Goal: Transaction & Acquisition: Purchase product/service

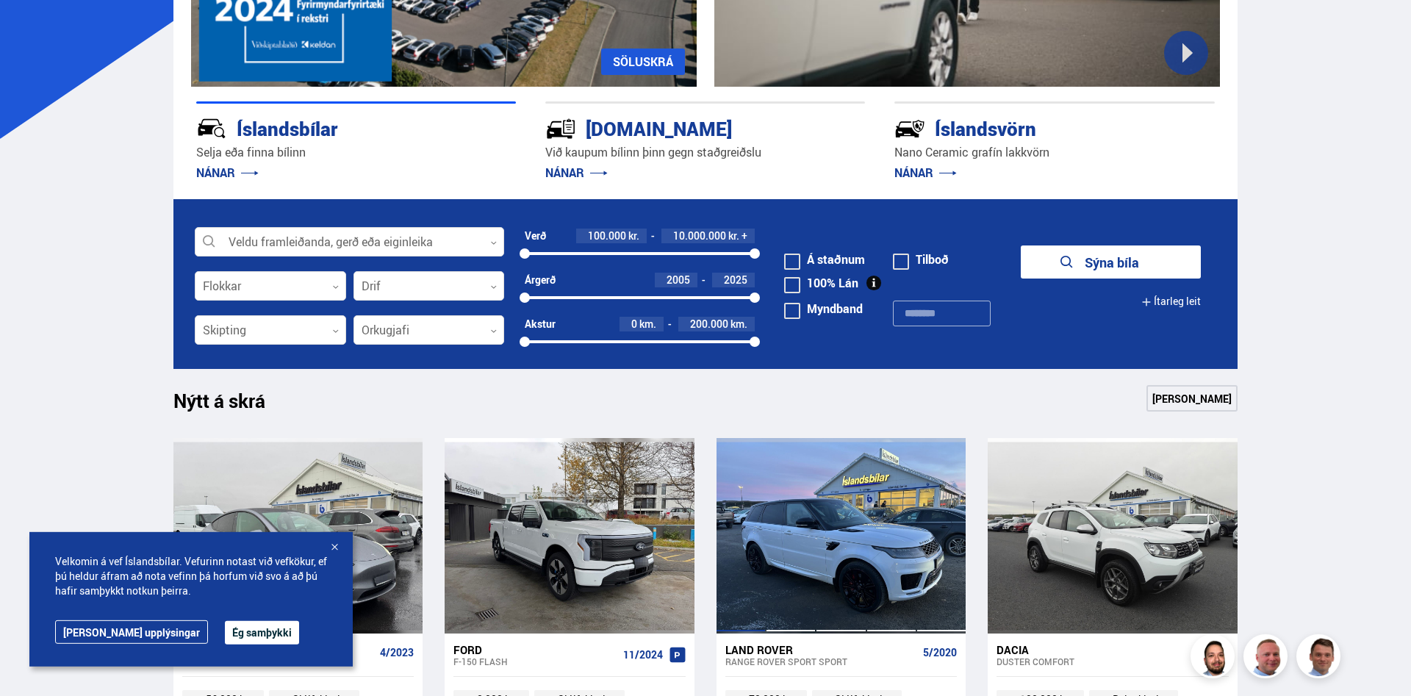
scroll to position [211, 0]
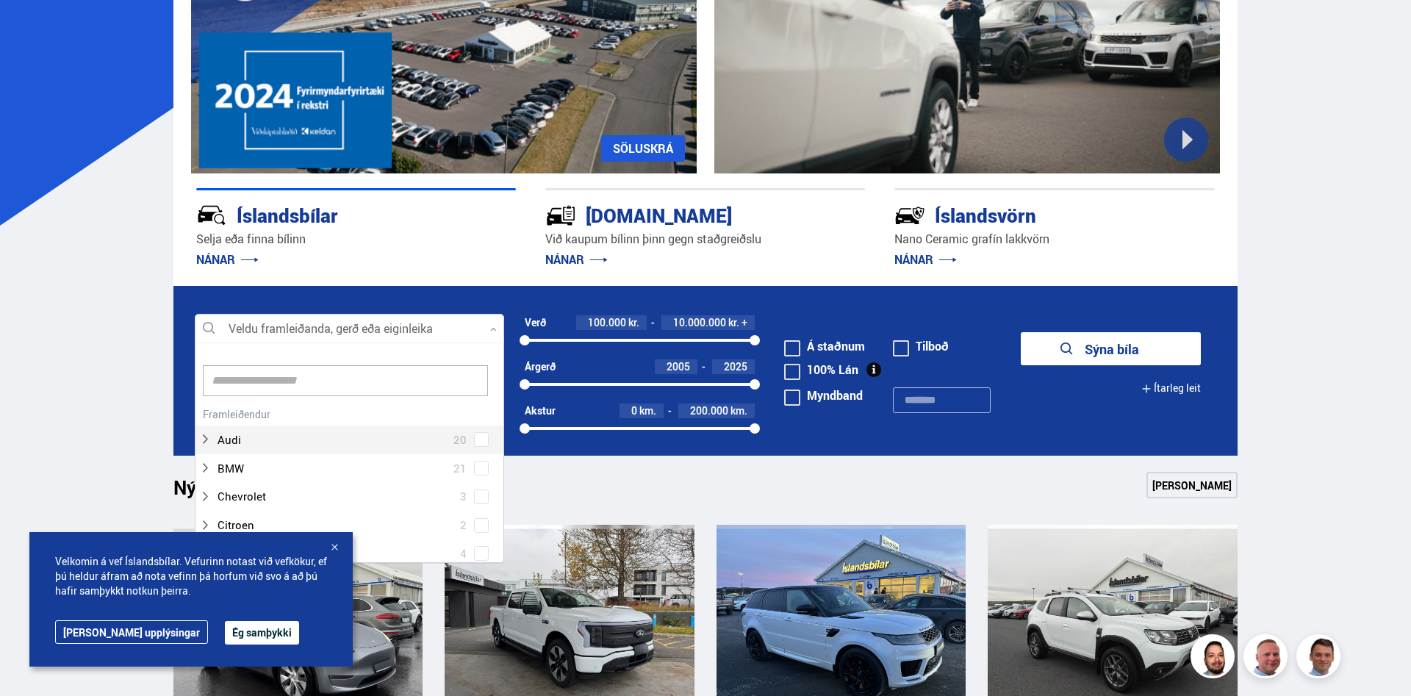
click at [406, 318] on div at bounding box center [349, 328] width 309 height 29
click at [479, 466] on span at bounding box center [481, 467] width 6 height 6
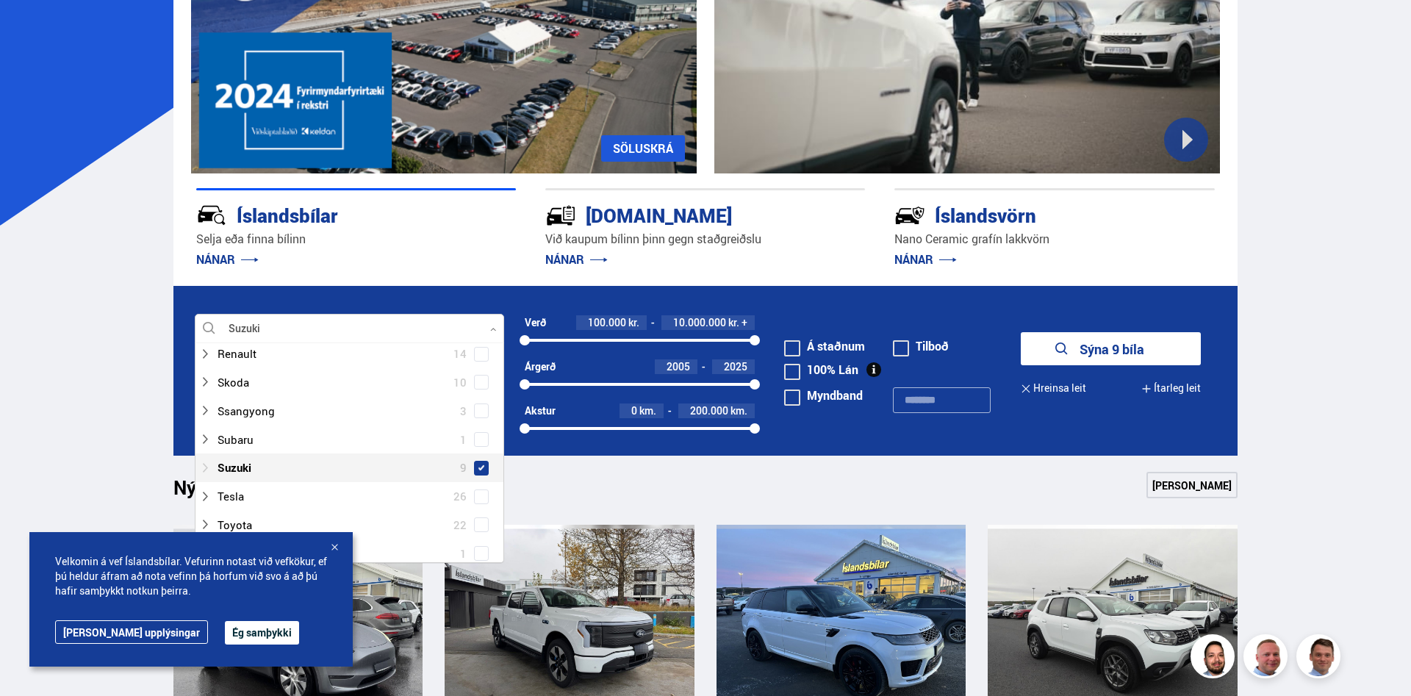
click at [206, 462] on icon at bounding box center [205, 468] width 12 height 12
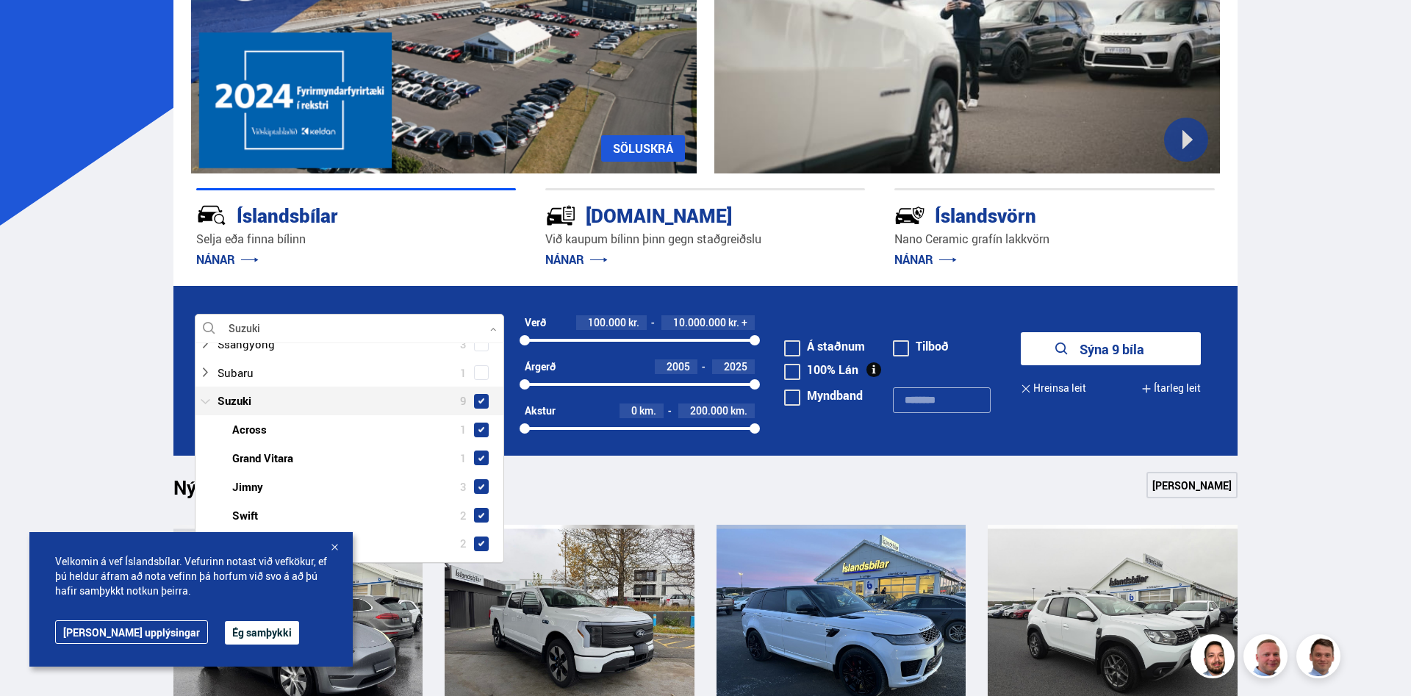
scroll to position [1095, 0]
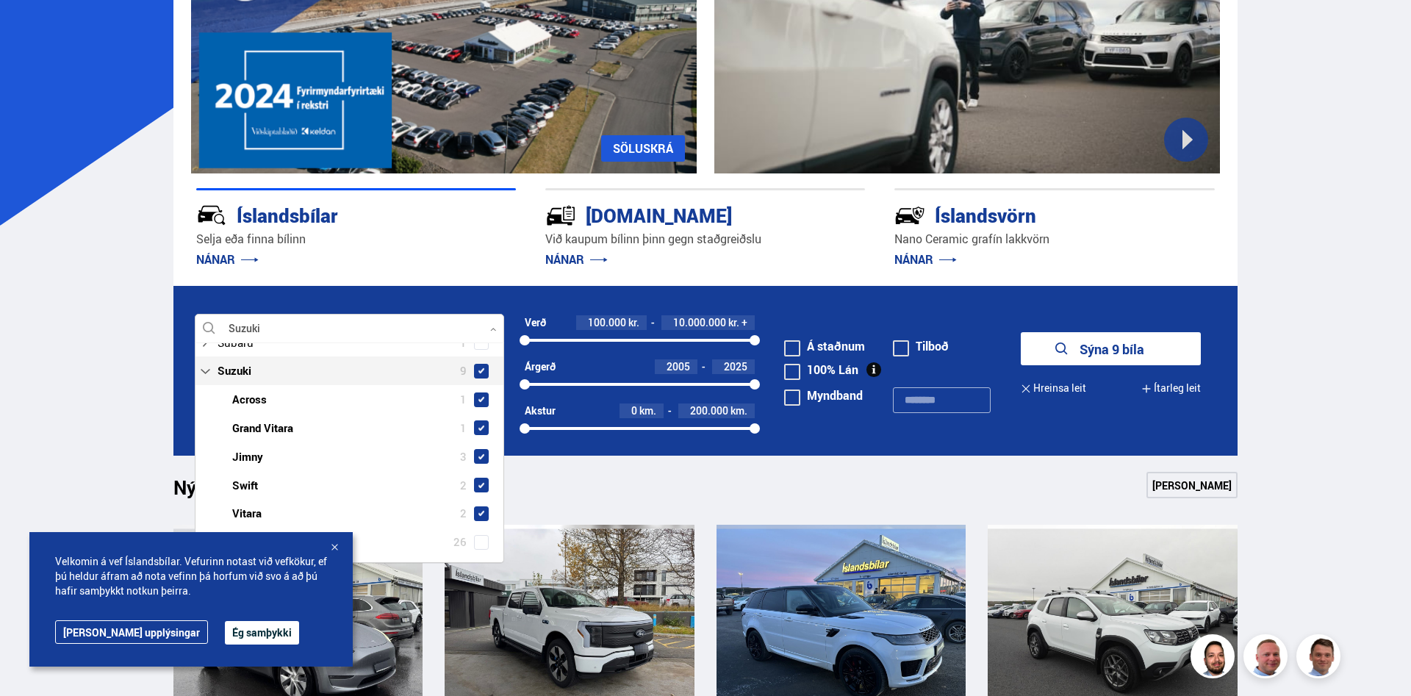
click at [480, 364] on span at bounding box center [481, 371] width 15 height 15
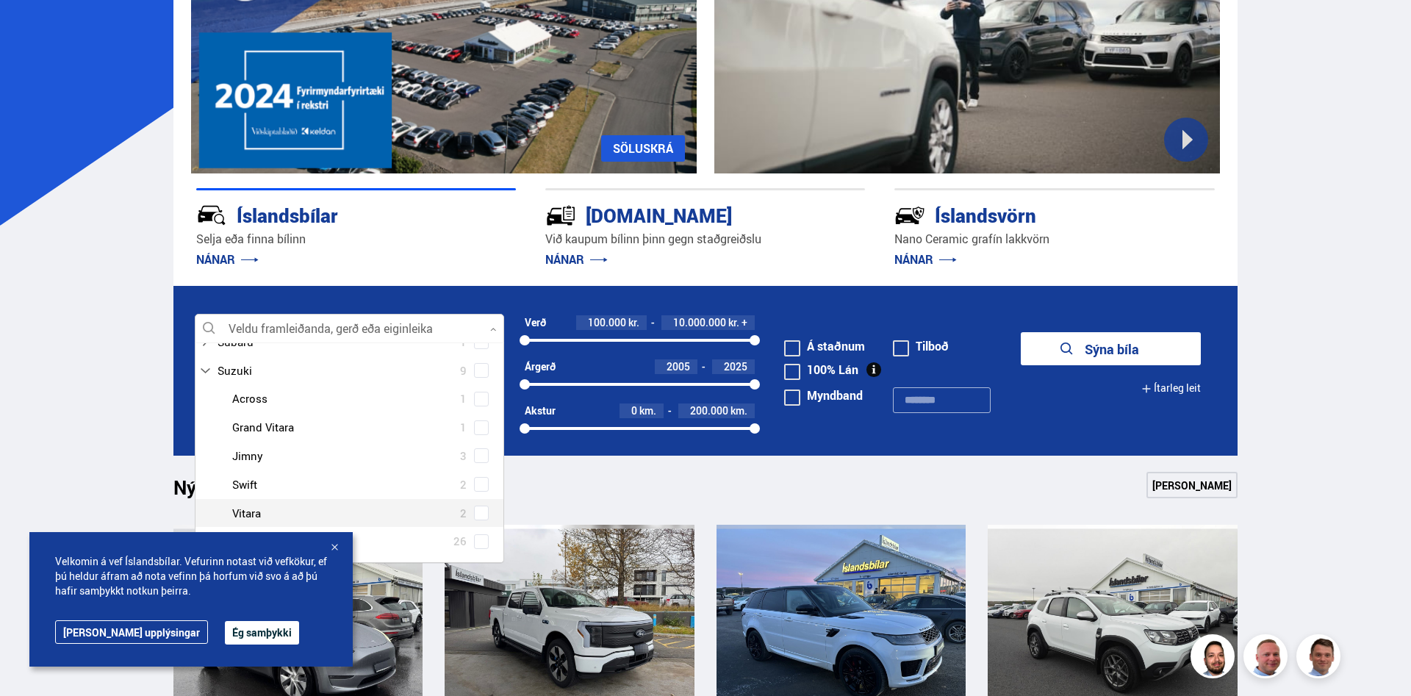
click at [475, 511] on span at bounding box center [481, 512] width 15 height 15
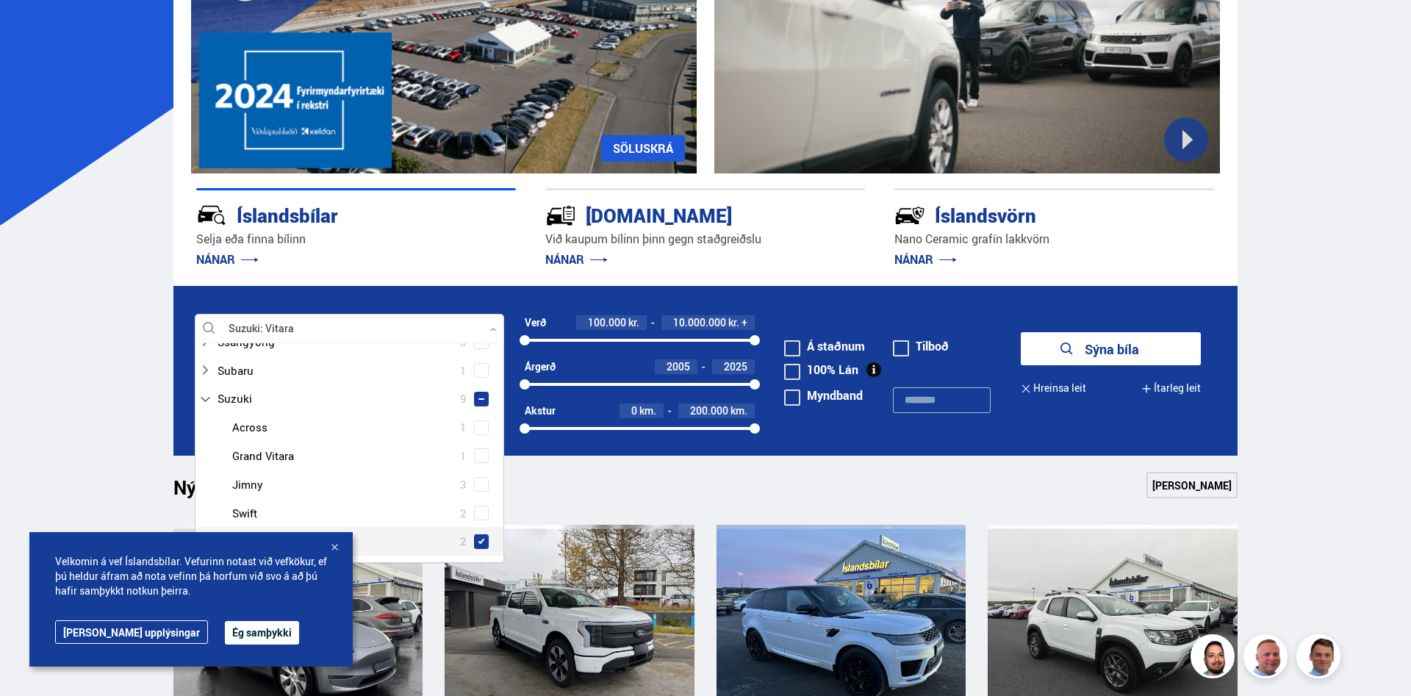
scroll to position [1095, 0]
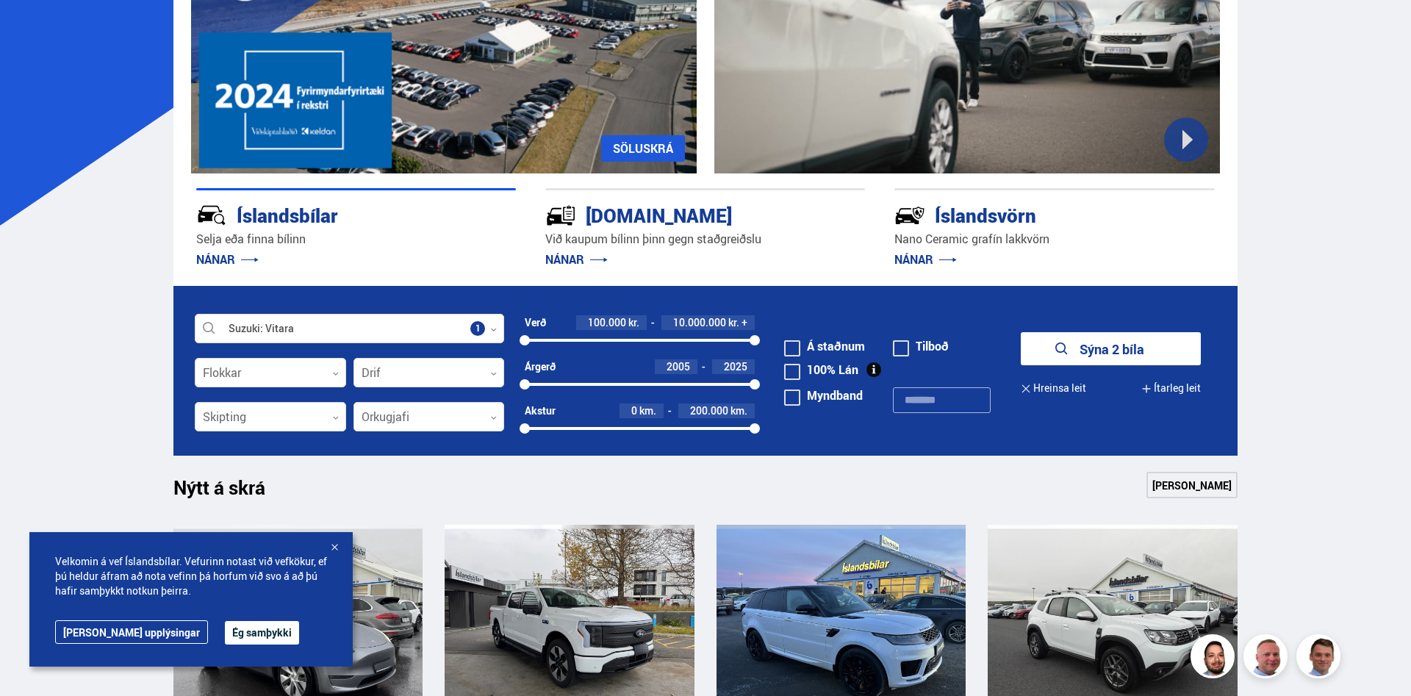
click at [703, 354] on button "Sýna 2 bíla" at bounding box center [1110, 348] width 180 height 33
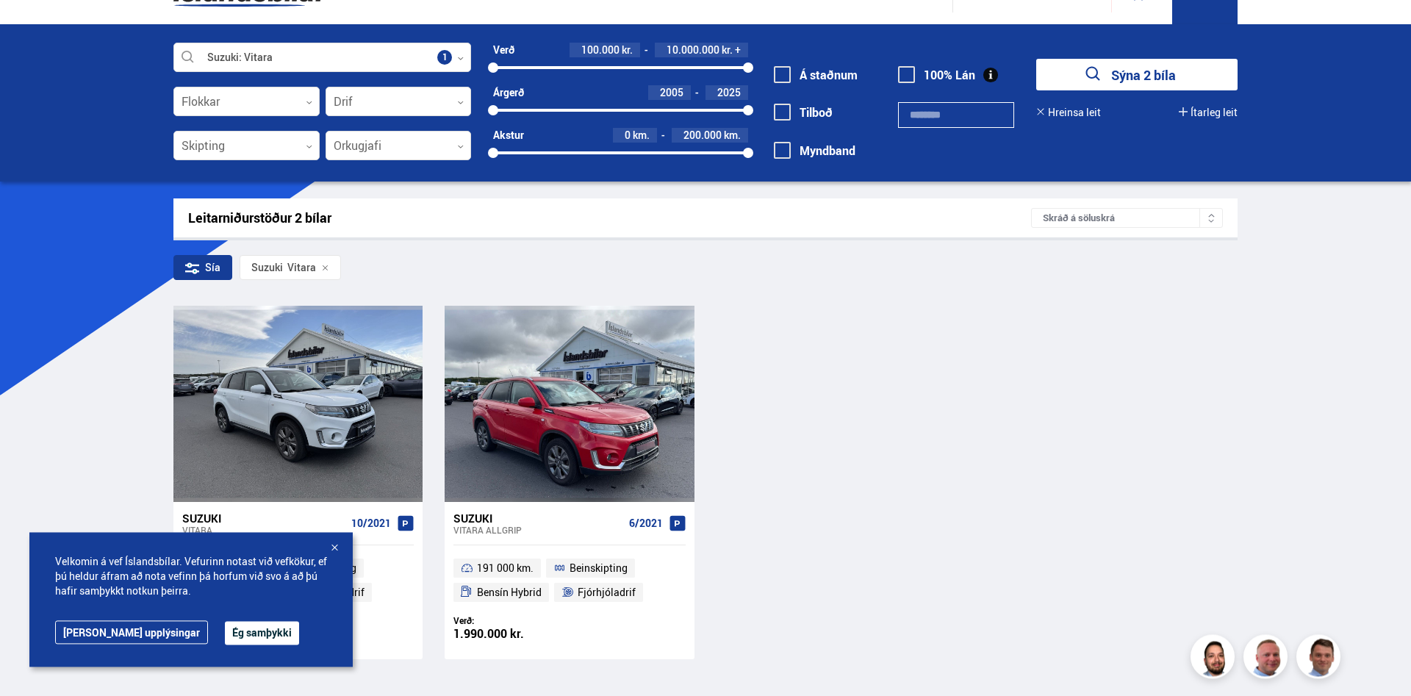
scroll to position [150, 0]
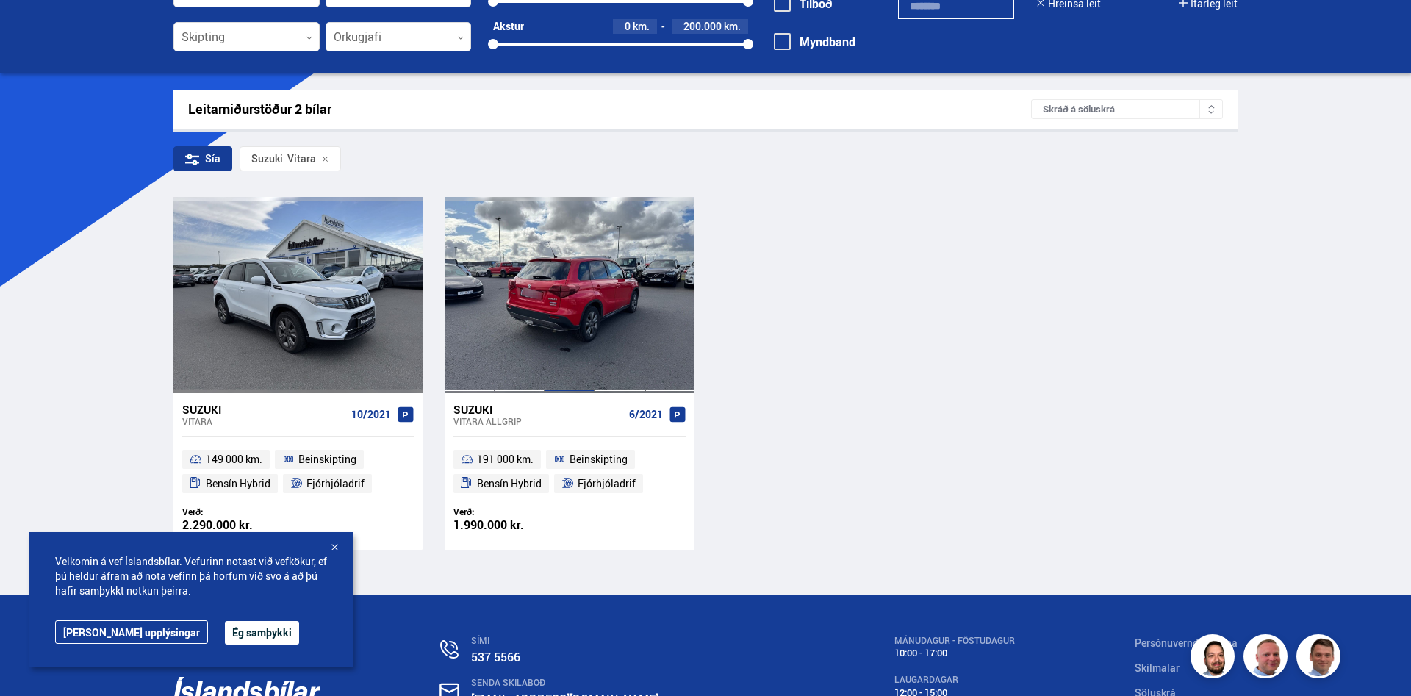
click at [547, 319] on div at bounding box center [569, 294] width 50 height 195
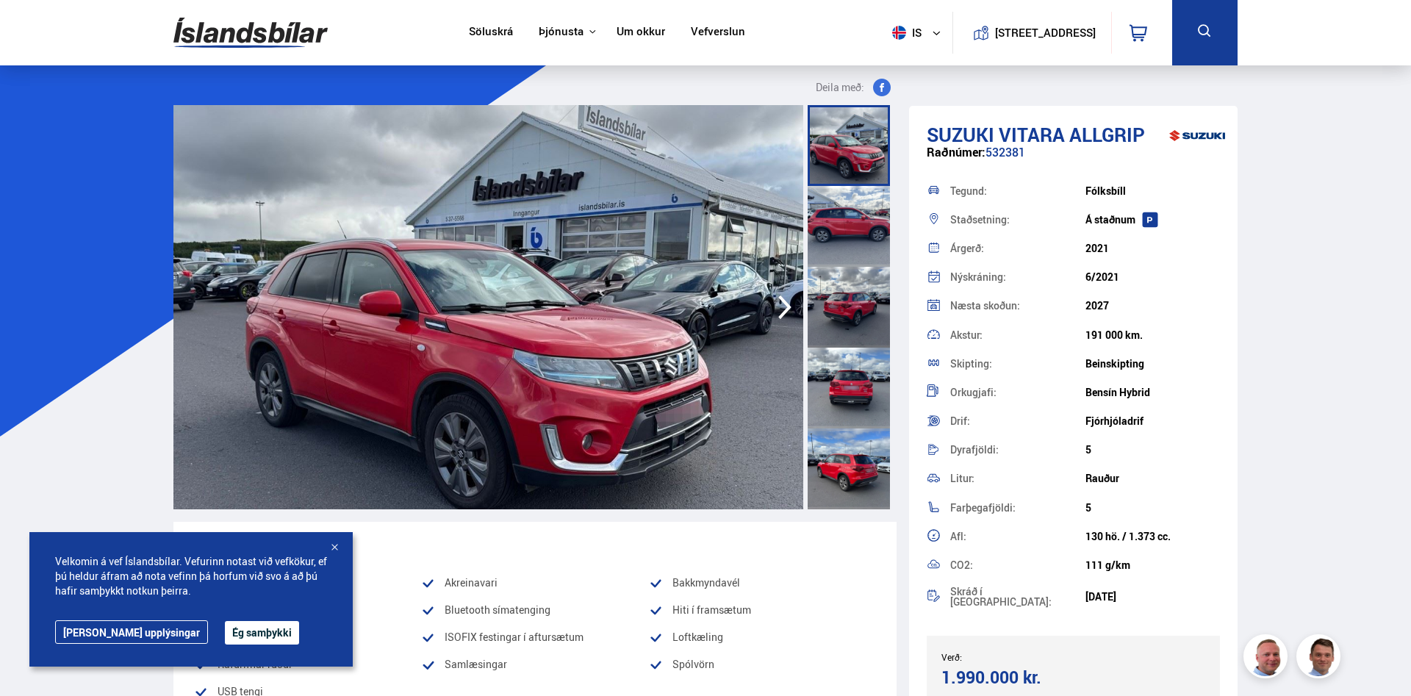
click at [703, 473] on div at bounding box center [848, 468] width 82 height 81
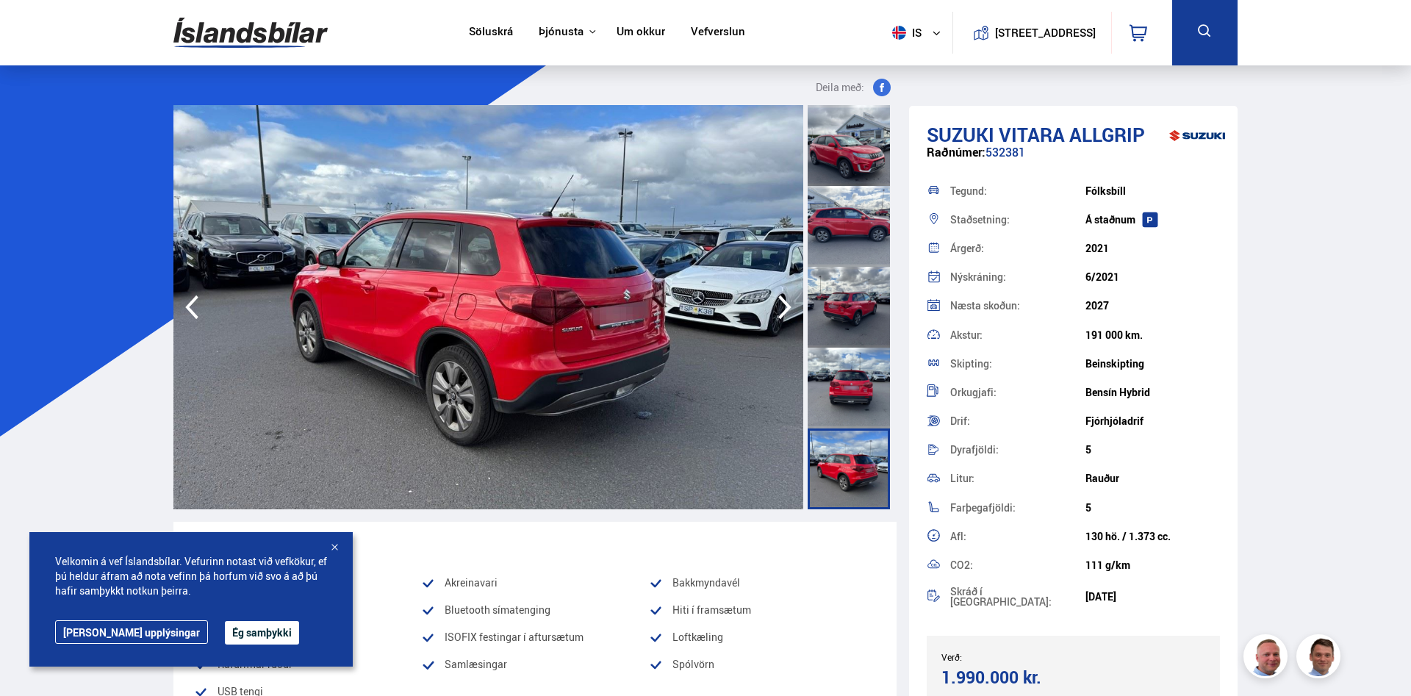
click at [703, 309] on icon "button" at bounding box center [784, 306] width 29 height 35
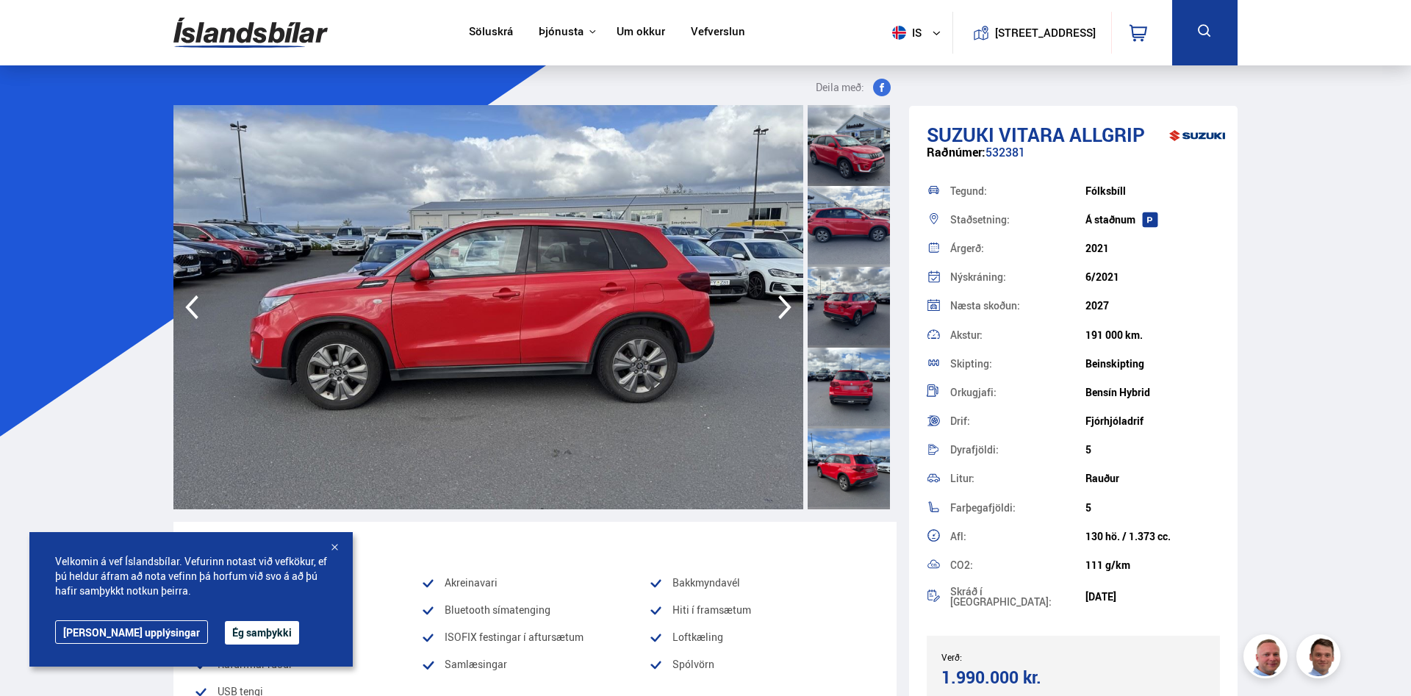
click at [703, 306] on icon "button" at bounding box center [784, 306] width 29 height 35
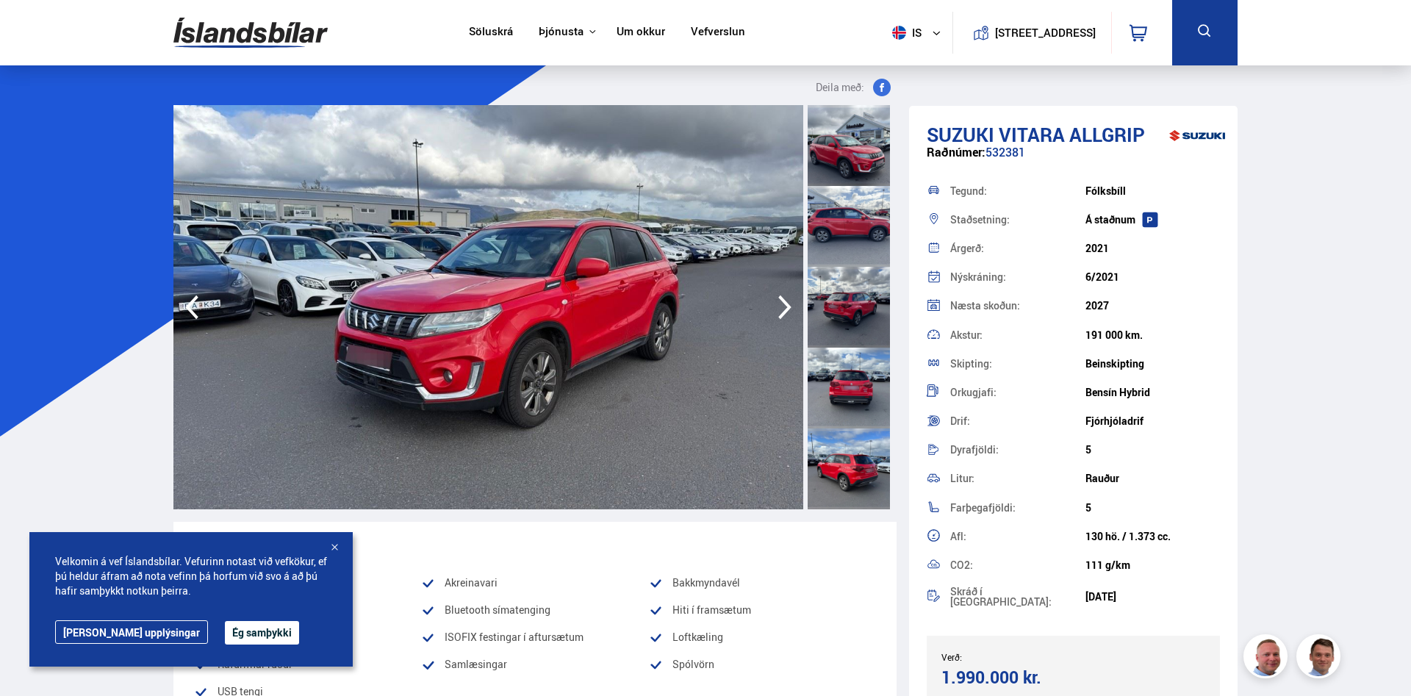
click at [703, 306] on icon "button" at bounding box center [784, 306] width 29 height 35
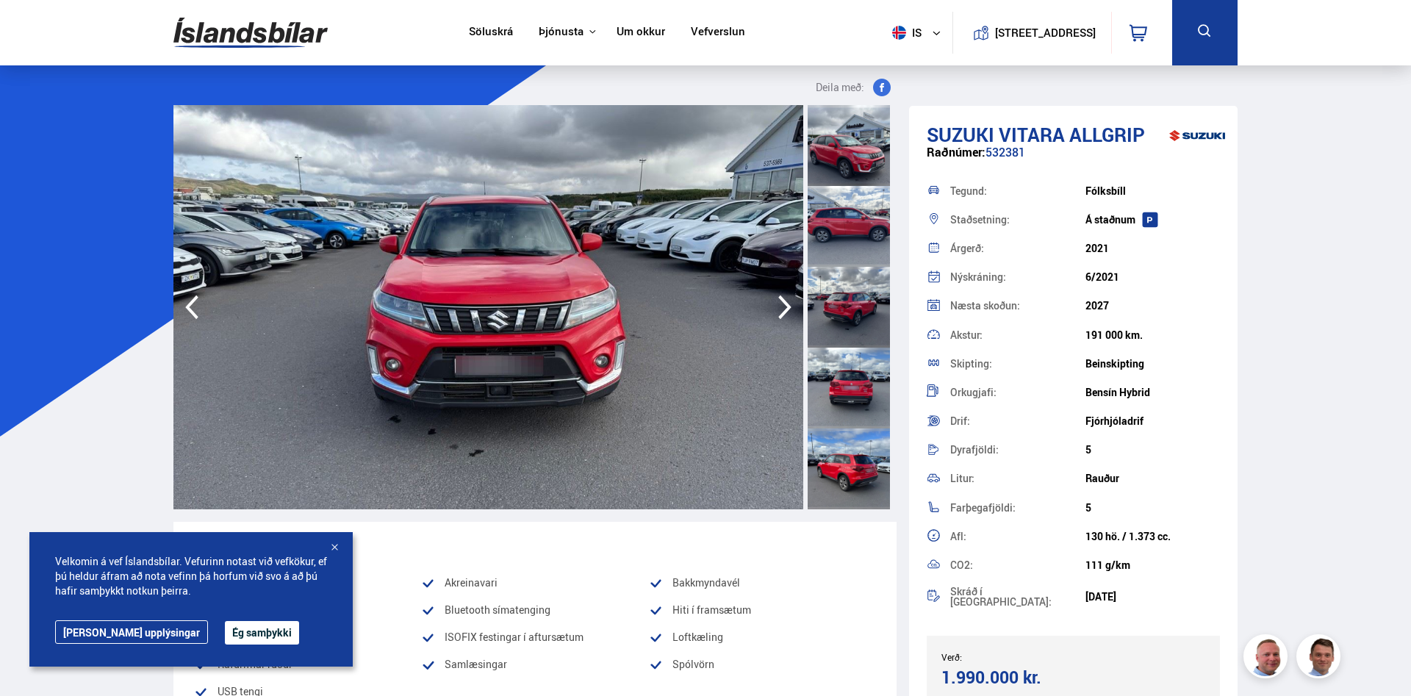
click at [703, 304] on icon "button" at bounding box center [784, 306] width 29 height 35
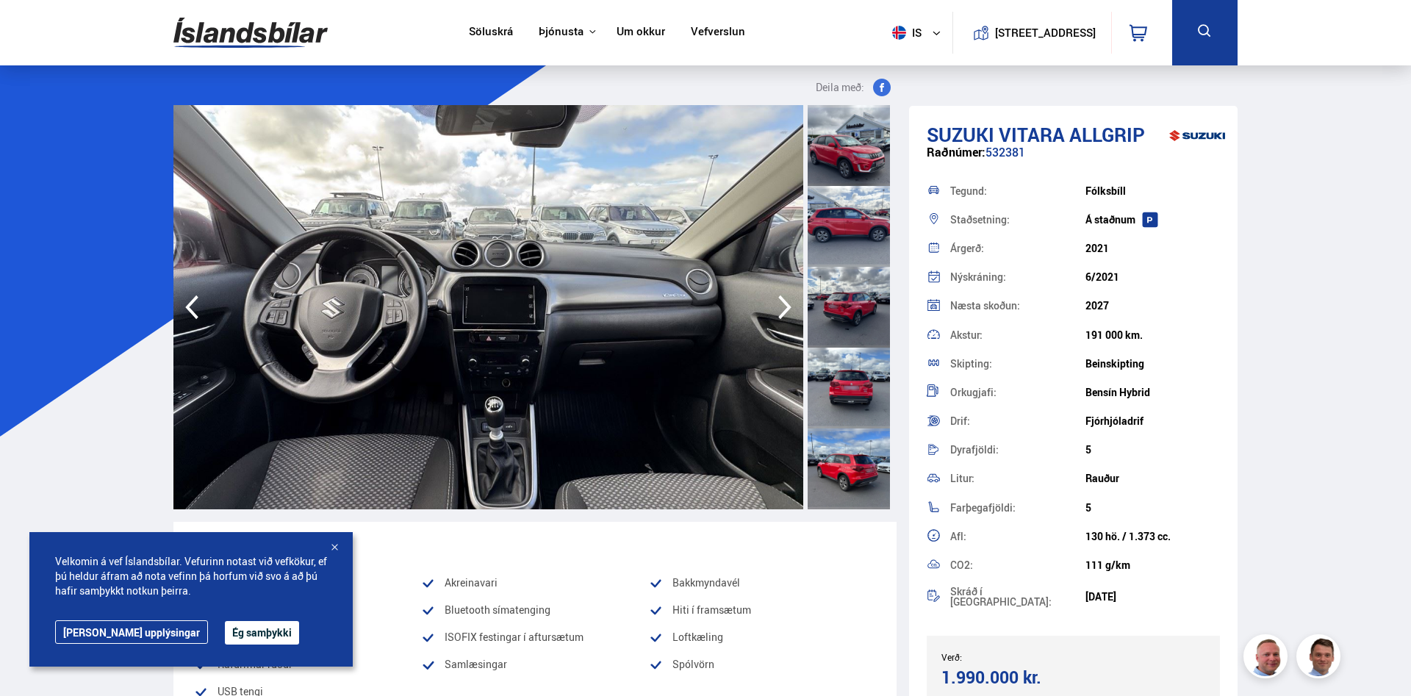
click at [703, 303] on icon "button" at bounding box center [784, 306] width 29 height 35
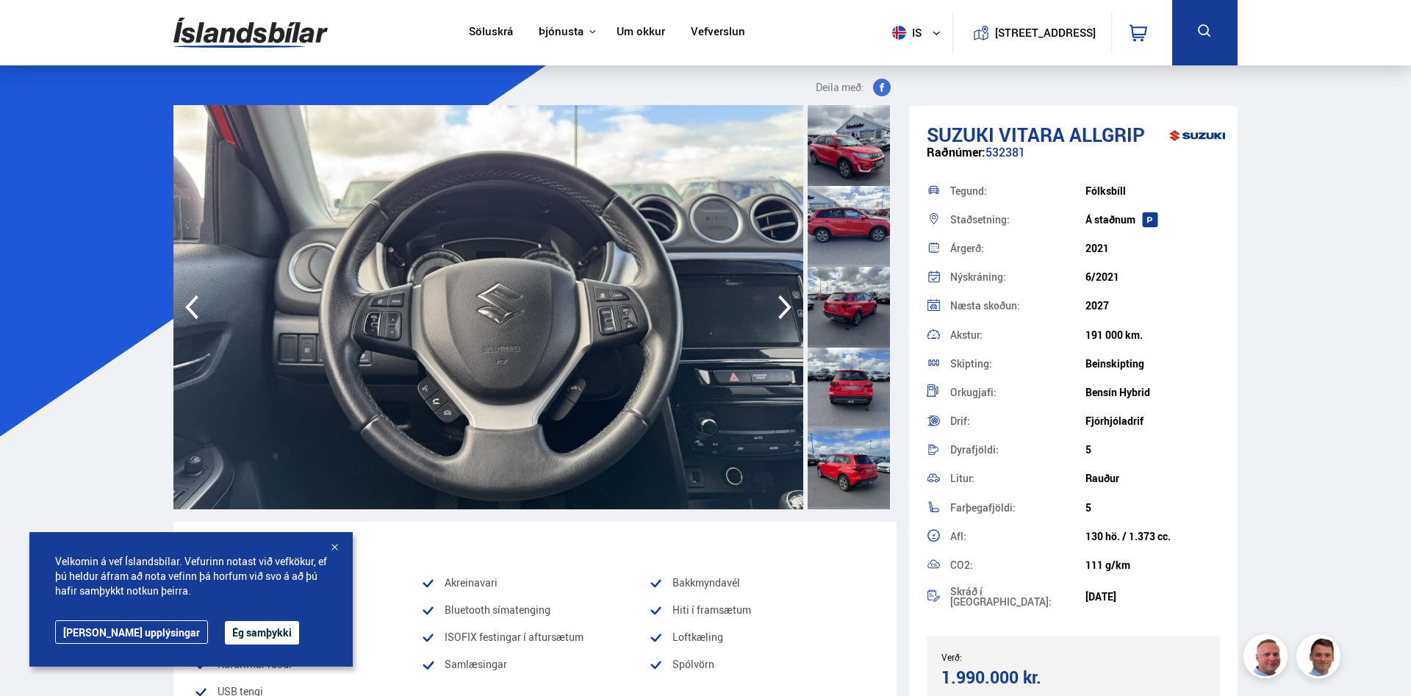
click at [703, 305] on icon "button" at bounding box center [784, 306] width 29 height 35
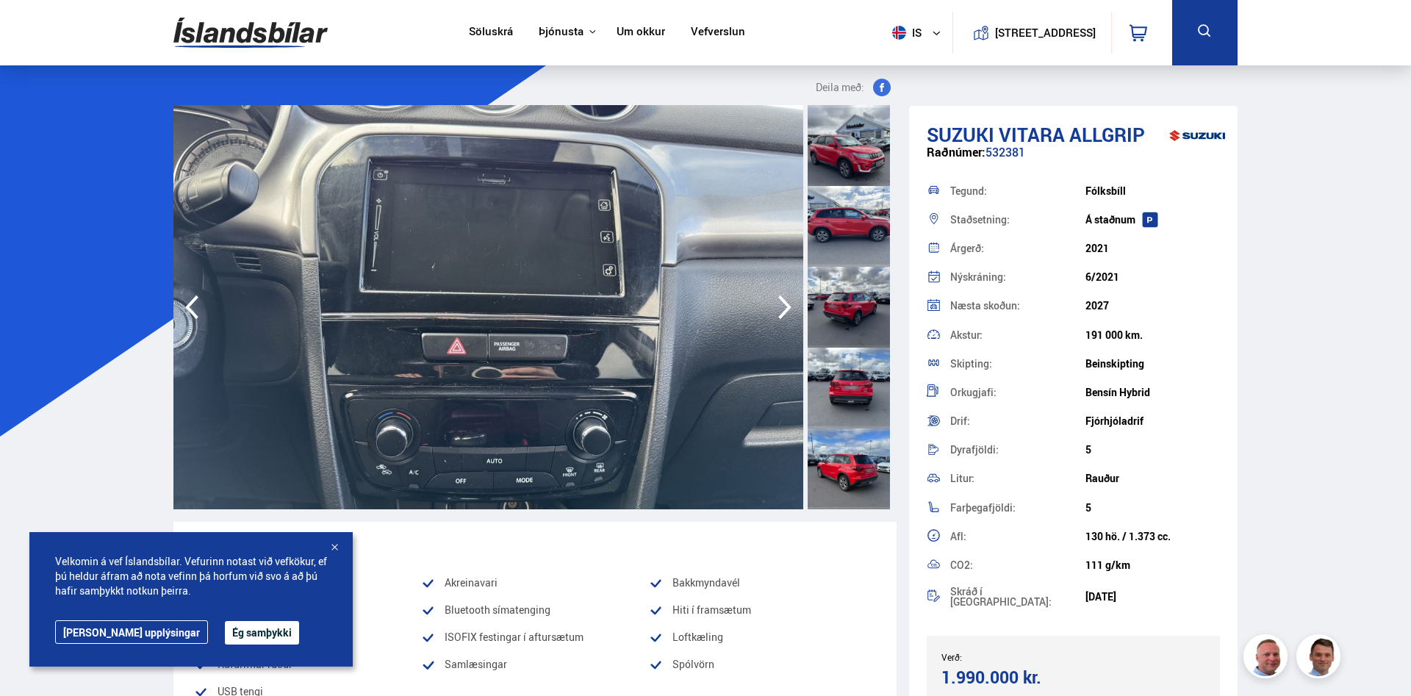
click at [703, 305] on icon "button" at bounding box center [784, 306] width 29 height 35
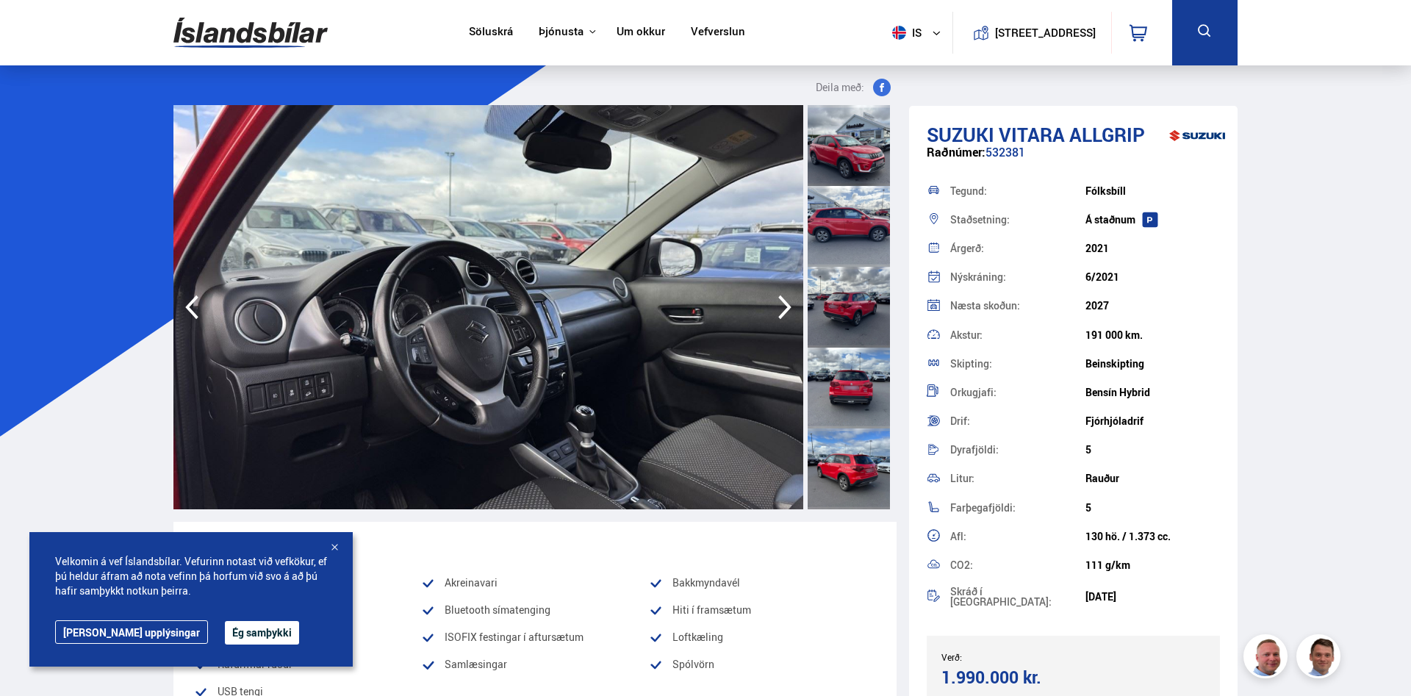
click at [703, 305] on icon "button" at bounding box center [784, 306] width 29 height 35
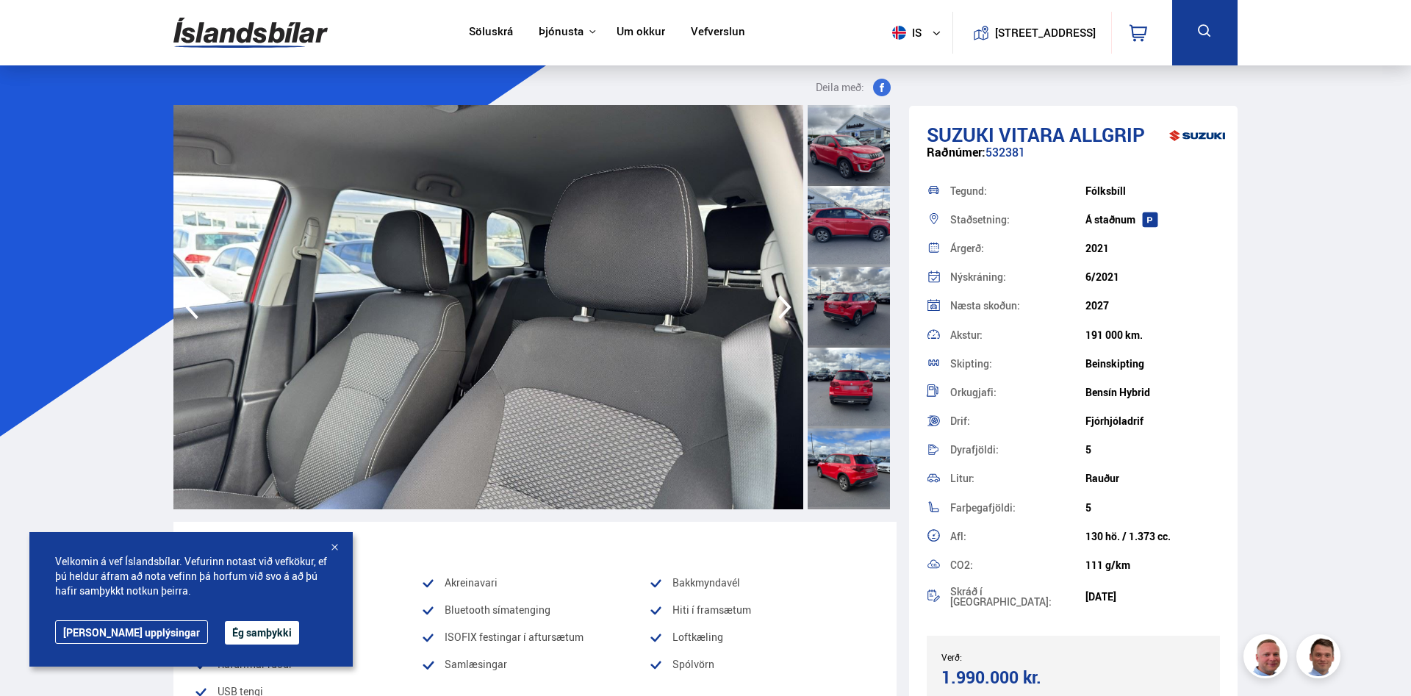
click at [703, 305] on icon "button" at bounding box center [784, 306] width 29 height 35
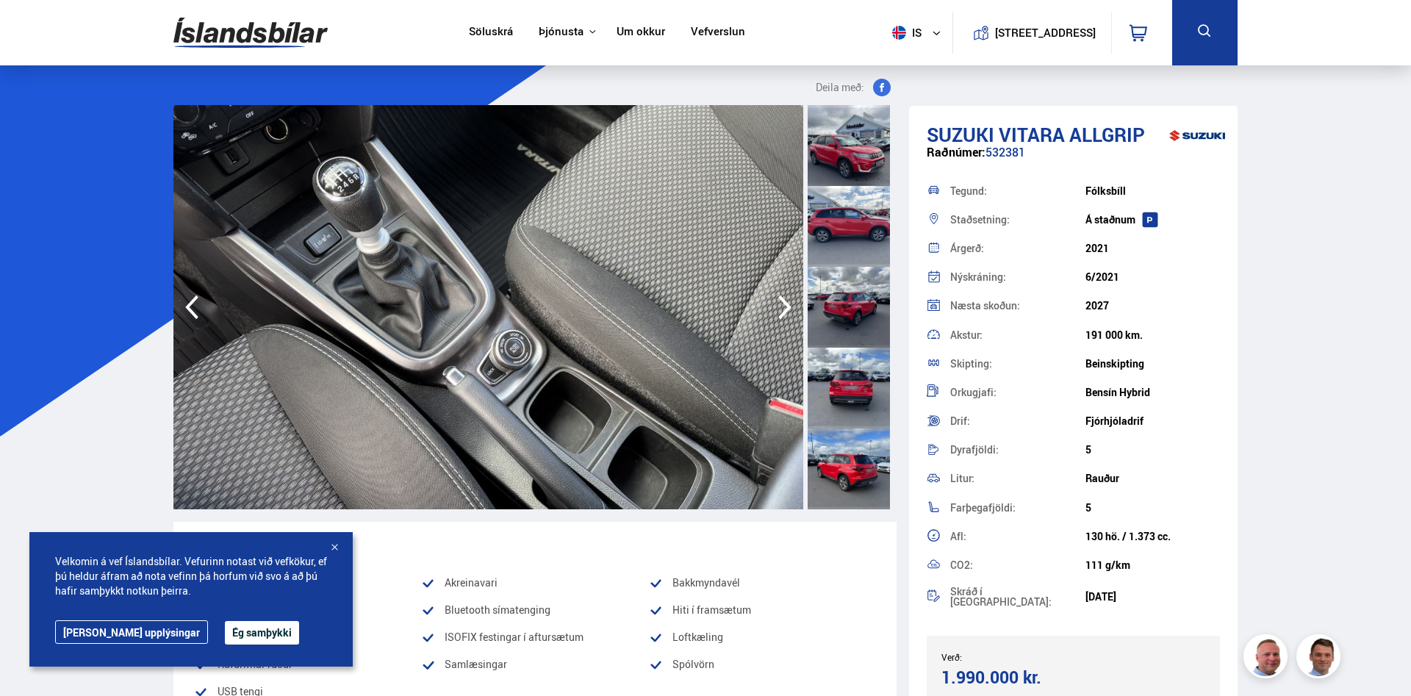
click at [703, 303] on icon "button" at bounding box center [784, 306] width 29 height 35
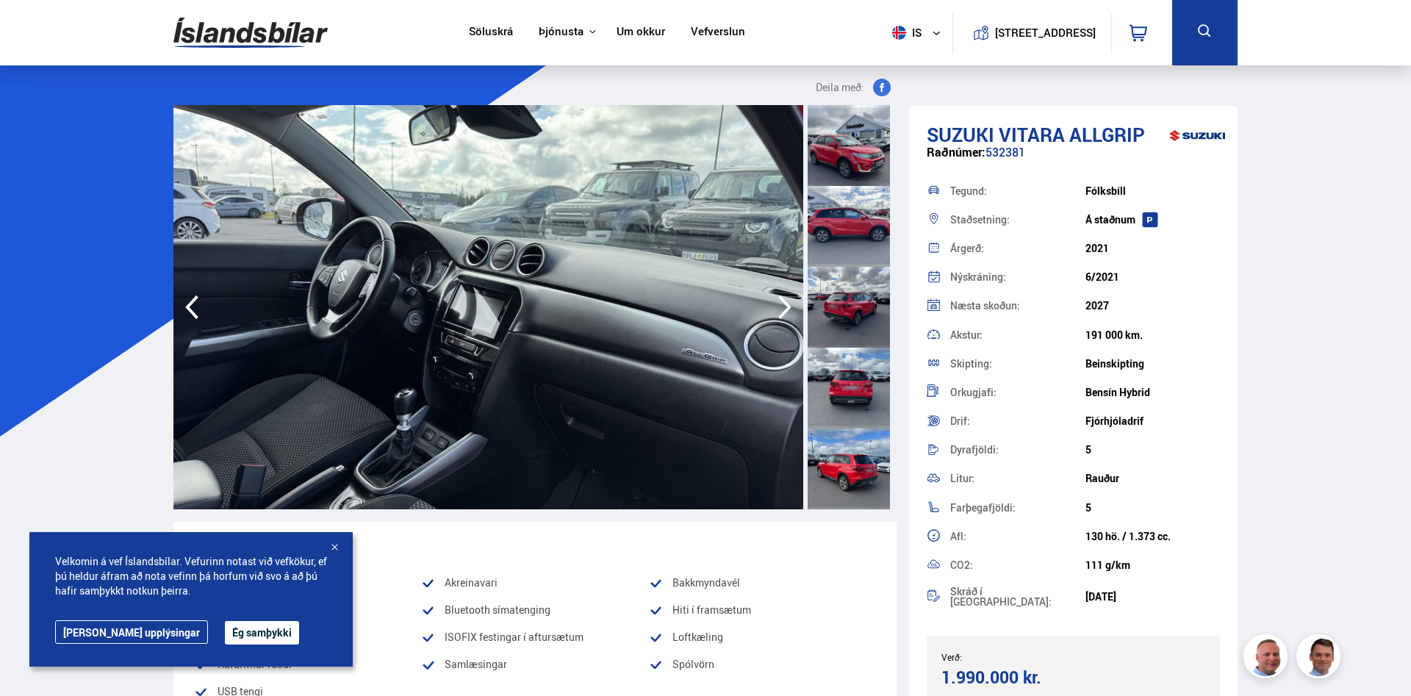
click at [703, 303] on icon "button" at bounding box center [784, 306] width 29 height 35
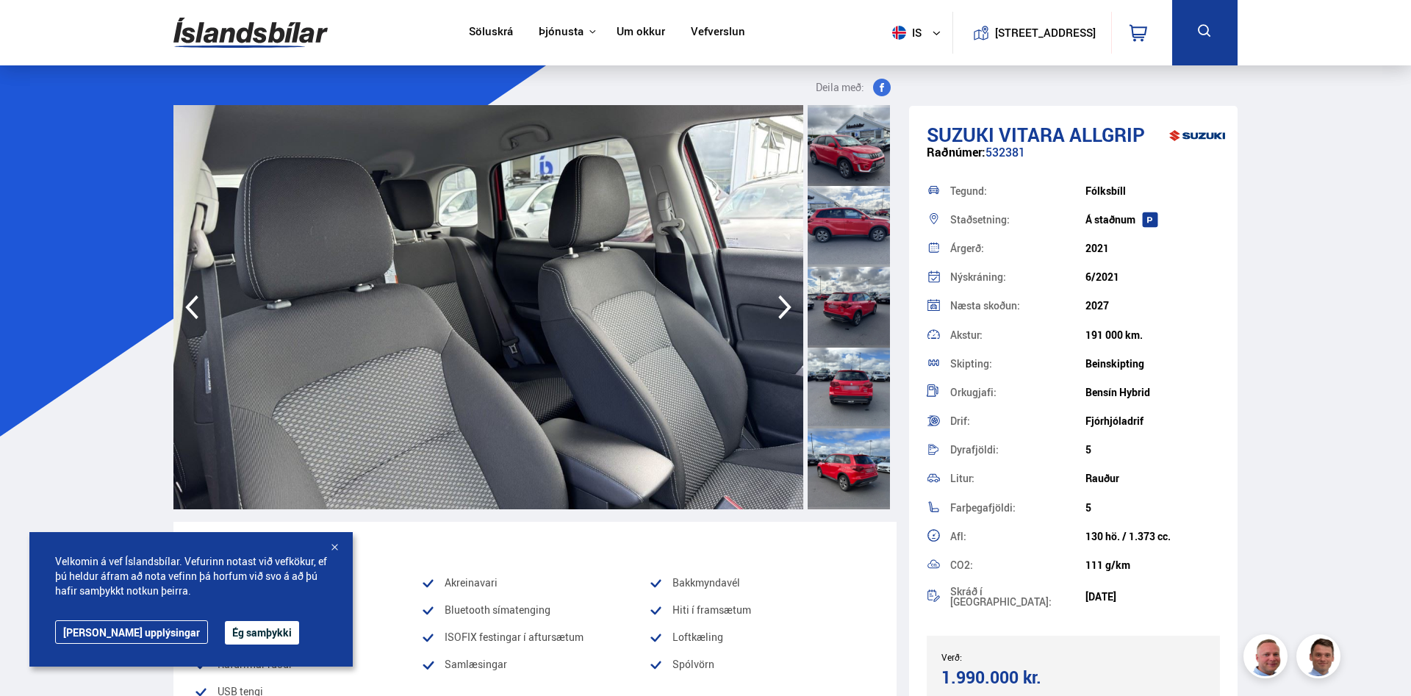
click at [703, 303] on icon "button" at bounding box center [784, 306] width 29 height 35
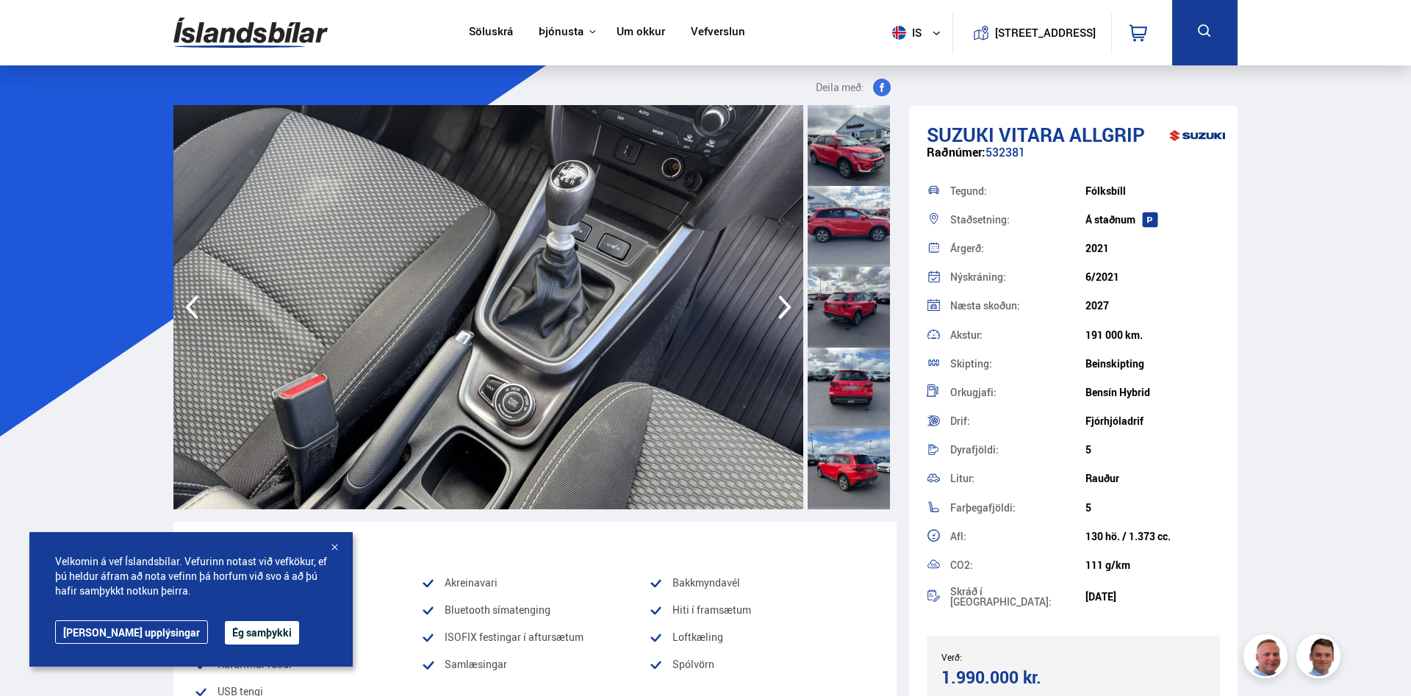
click at [703, 303] on icon "button" at bounding box center [784, 306] width 29 height 35
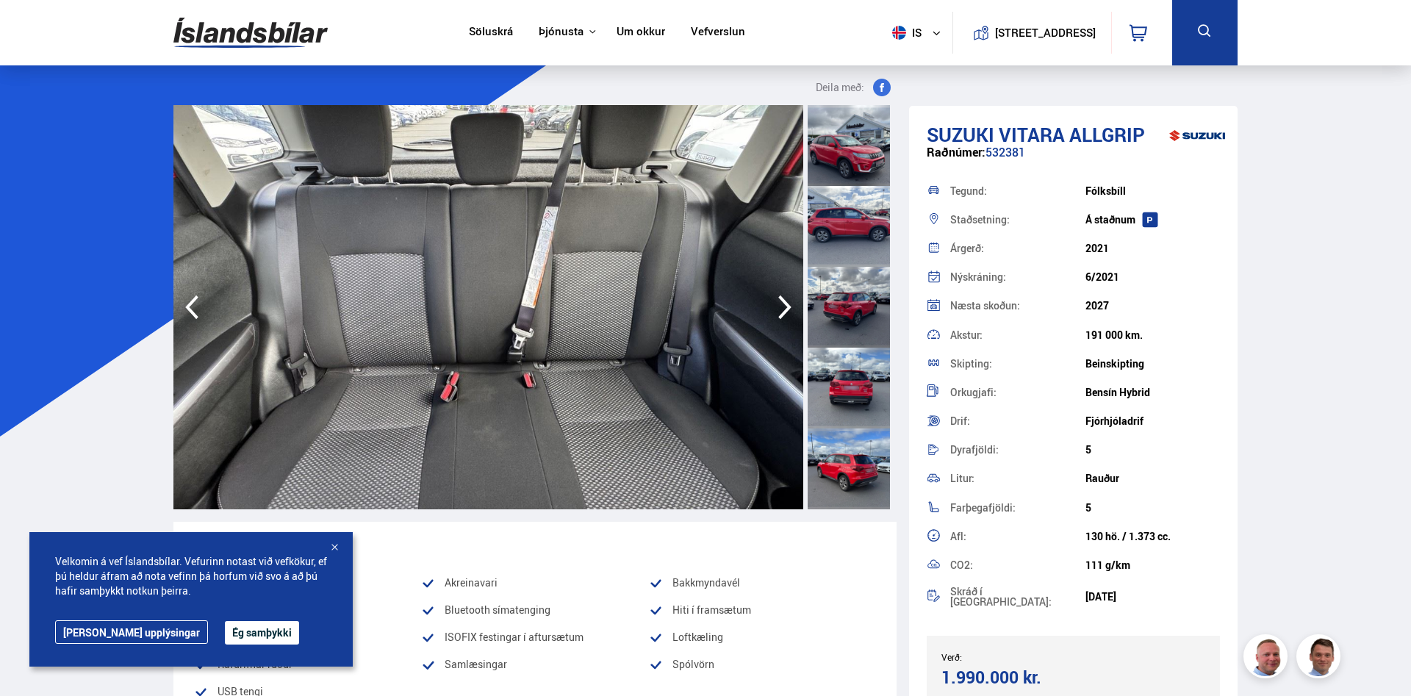
click at [703, 303] on icon "button" at bounding box center [784, 306] width 29 height 35
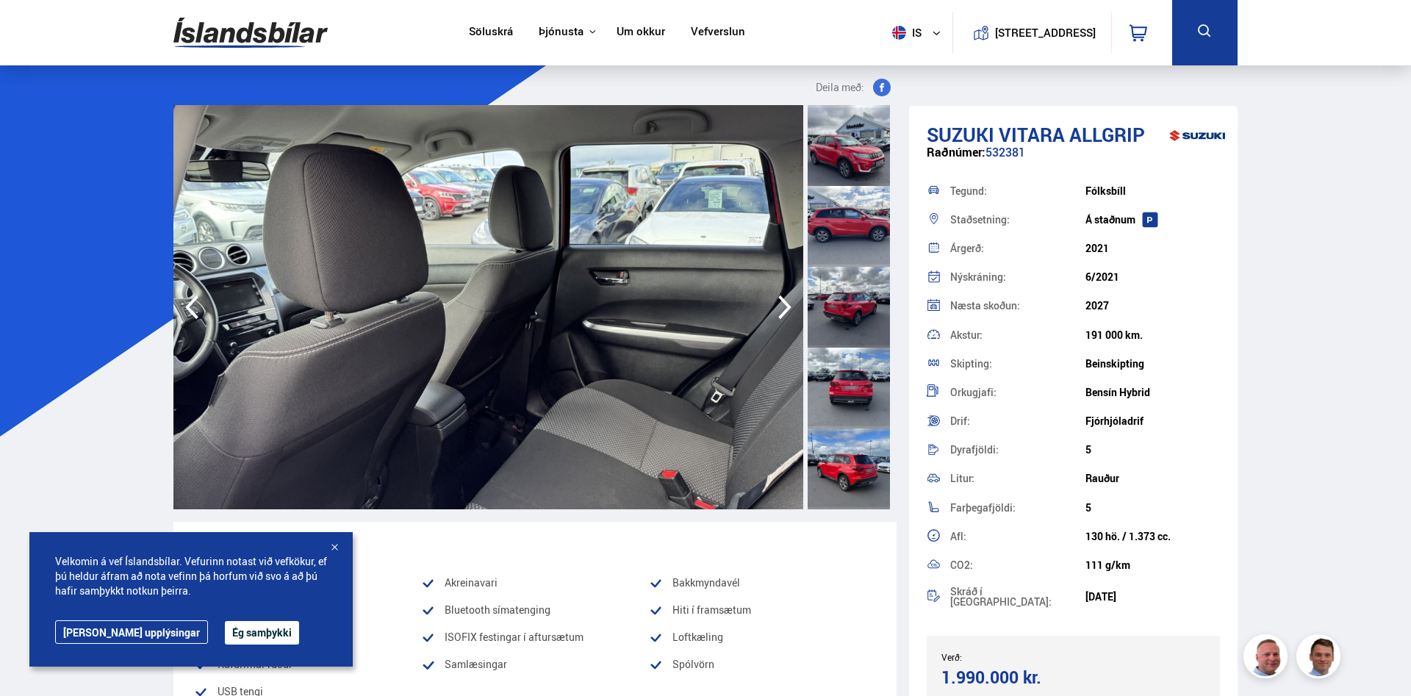
click at [703, 303] on icon "button" at bounding box center [784, 306] width 29 height 35
